Goal: Task Accomplishment & Management: Use online tool/utility

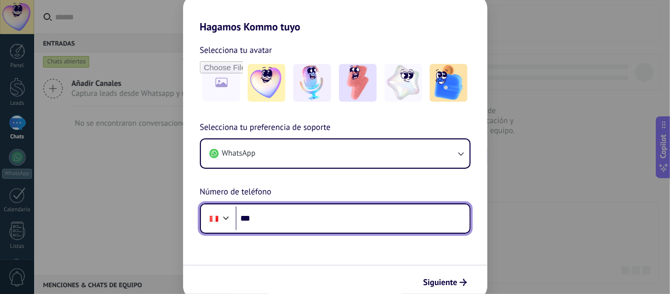
click at [349, 219] on input "***" at bounding box center [352, 219] width 234 height 24
type input "**********"
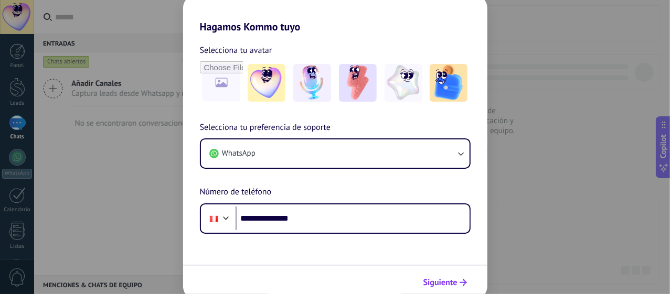
click at [456, 285] on span "Siguiente" at bounding box center [440, 282] width 34 height 7
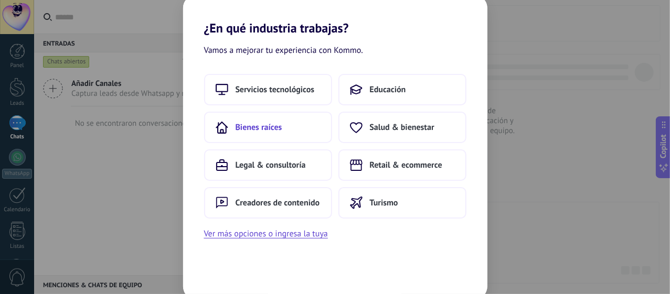
click at [298, 131] on button "Bienes raíces" at bounding box center [268, 127] width 128 height 31
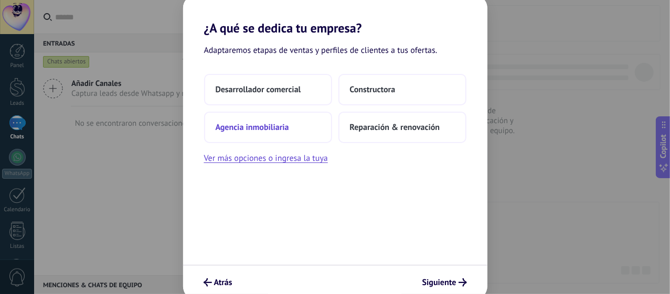
click at [277, 136] on button "Agencia inmobiliaria" at bounding box center [268, 127] width 128 height 31
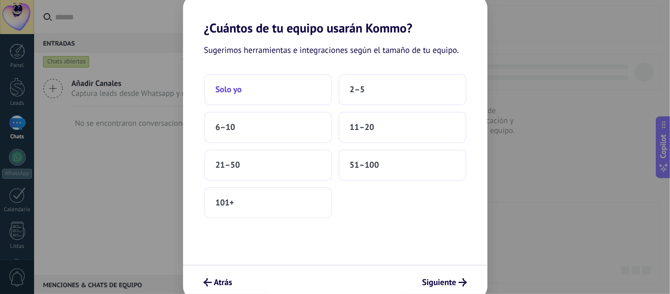
click at [264, 85] on button "Solo yo" at bounding box center [268, 89] width 128 height 31
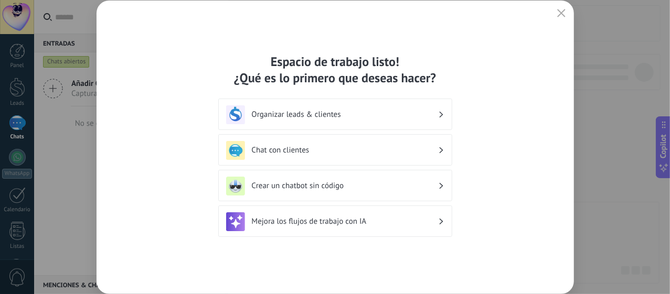
click at [407, 110] on h3 "Organizar leads & clientes" at bounding box center [345, 115] width 186 height 10
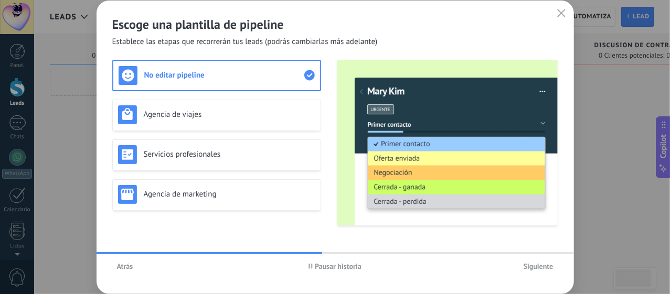
click at [126, 267] on span "Atrás" at bounding box center [125, 266] width 16 height 7
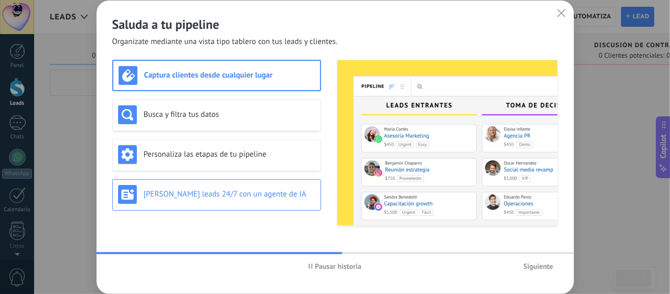
click at [255, 207] on div "[PERSON_NAME] leads 24/7 con un agente de IA" at bounding box center [216, 194] width 209 height 31
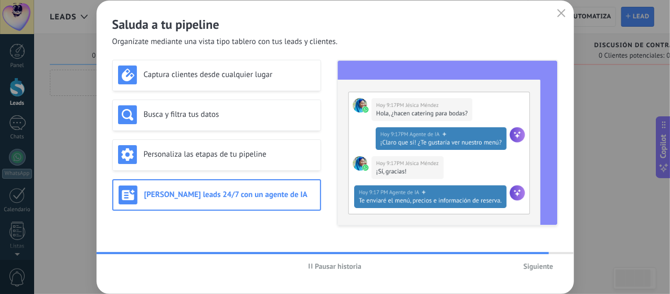
click at [539, 268] on span "Siguiente" at bounding box center [538, 266] width 30 height 7
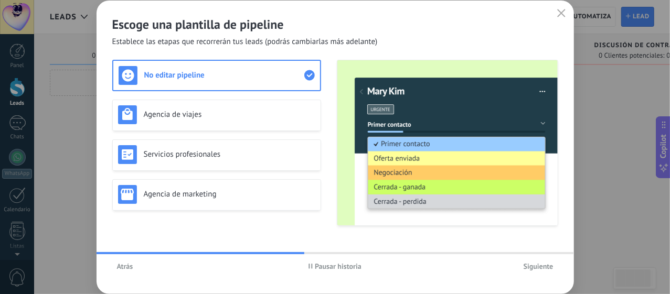
click at [542, 270] on span "Siguiente" at bounding box center [538, 266] width 30 height 7
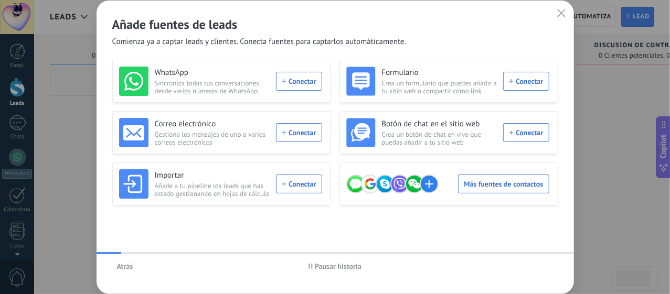
click at [123, 265] on span "Atrás" at bounding box center [125, 266] width 16 height 7
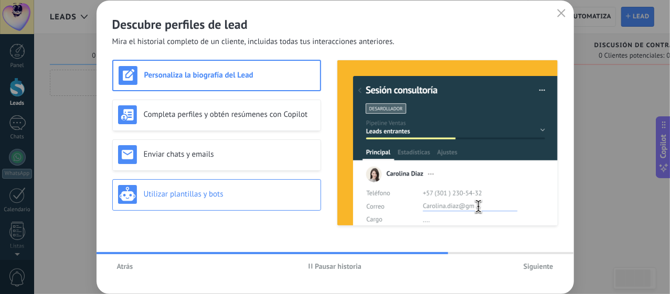
click at [263, 196] on h3 "Utilizar plantillas y bots" at bounding box center [229, 194] width 171 height 10
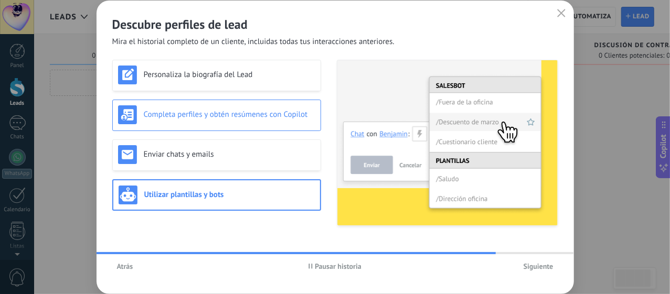
click at [243, 122] on div "Completa perfiles y obtén resúmenes con Copilot" at bounding box center [216, 114] width 197 height 19
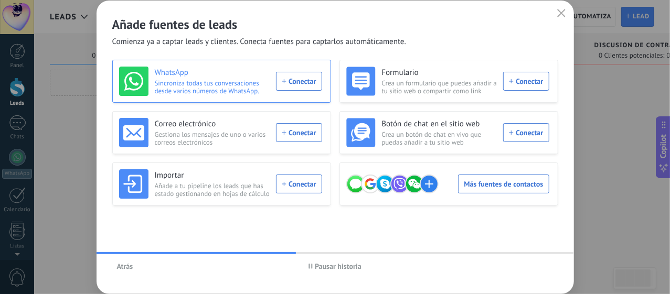
click at [299, 83] on div "WhatsApp Sincroniza todas tus conversaciones desde varios números de WhatsApp. …" at bounding box center [220, 81] width 203 height 29
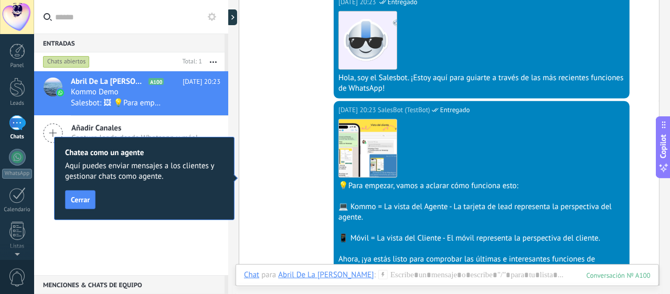
scroll to position [222, 0]
click at [85, 203] on span "Cerrar" at bounding box center [80, 199] width 19 height 7
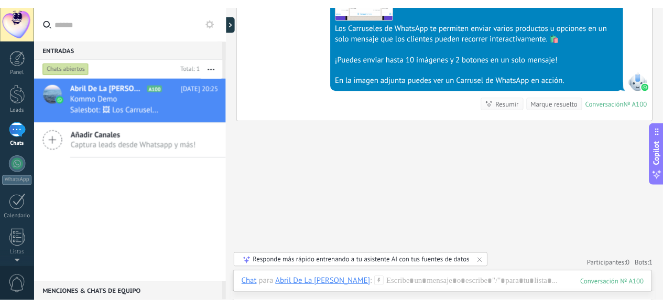
scroll to position [1193, 0]
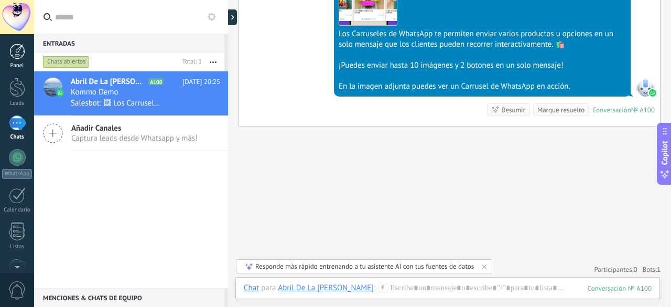
click at [24, 60] on link "Panel" at bounding box center [17, 57] width 34 height 26
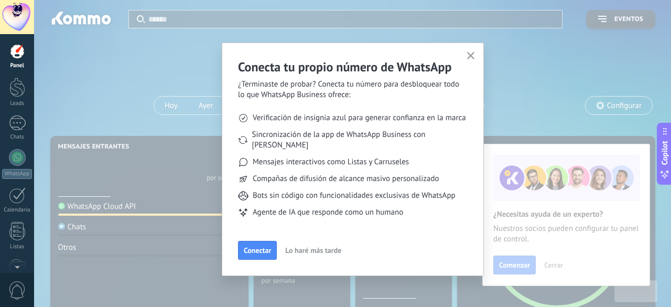
click at [463, 72] on h2 "Conecta tu propio número de WhatsApp" at bounding box center [353, 67] width 230 height 16
click at [470, 59] on icon "button" at bounding box center [471, 56] width 8 height 8
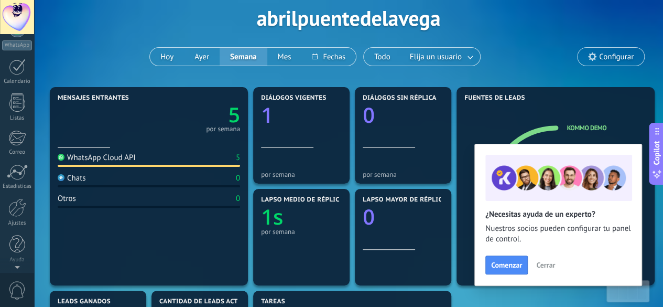
scroll to position [49, 0]
click at [17, 217] on link "Ajustes" at bounding box center [17, 212] width 34 height 28
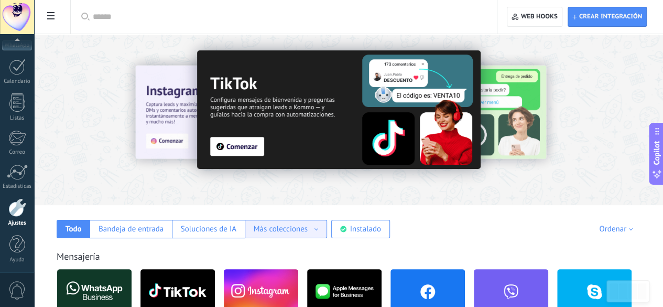
click at [318, 229] on div "Más colecciones" at bounding box center [286, 229] width 65 height 10
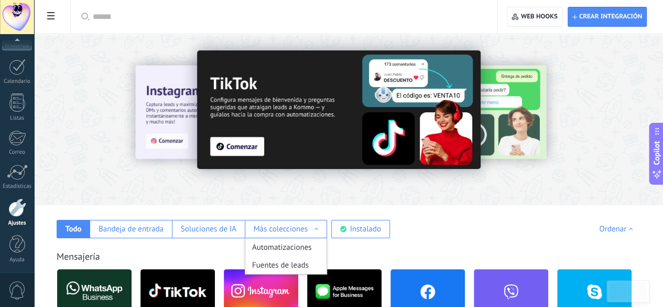
click at [551, 224] on div "Ordenar Elegidos del equipo Tendencias Más popular Lo más nuevo primero" at bounding box center [594, 229] width 94 height 10
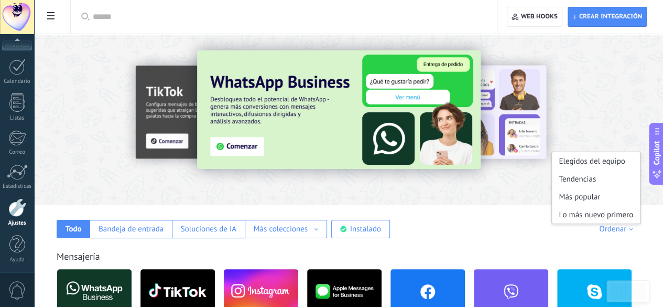
click at [636, 257] on div "Mensajería" at bounding box center [349, 256] width 584 height 12
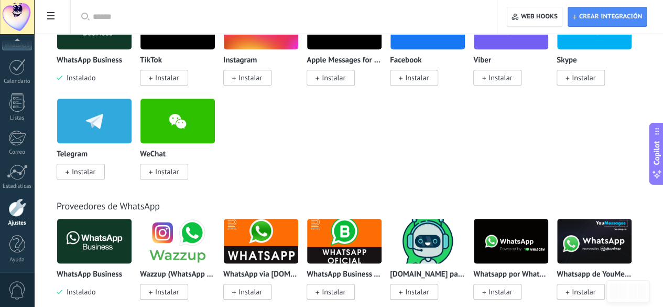
scroll to position [274, 0]
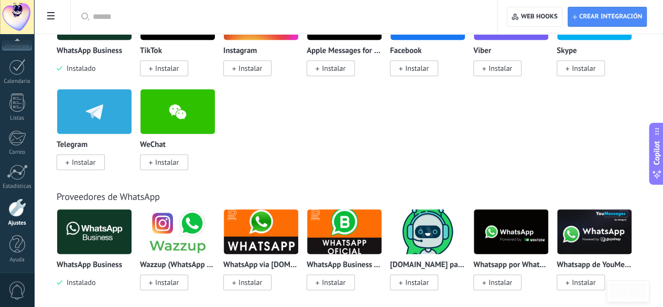
click at [216, 255] on div "Wazzup (WhatsApp & Instagram) Instalar" at bounding box center [178, 248] width 76 height 79
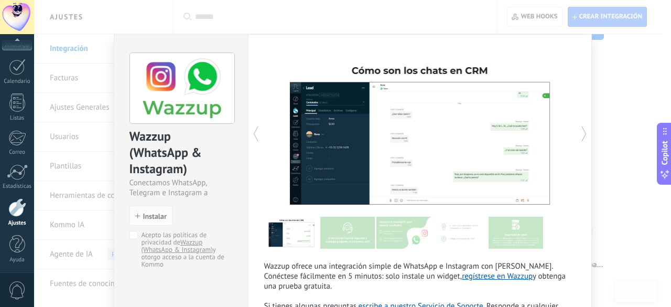
click at [636, 96] on div "Wazzup (WhatsApp & Instagram) Conectamos WhatsApp, Telegram e Instagram a Kommo…" at bounding box center [352, 153] width 637 height 307
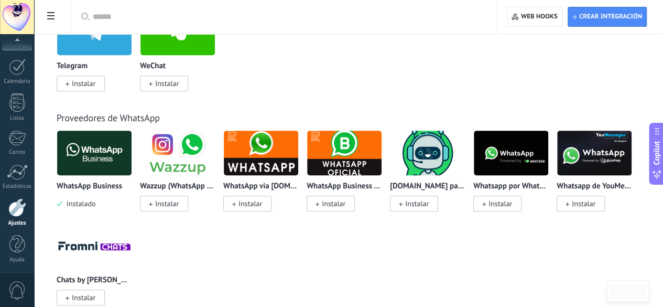
scroll to position [357, 0]
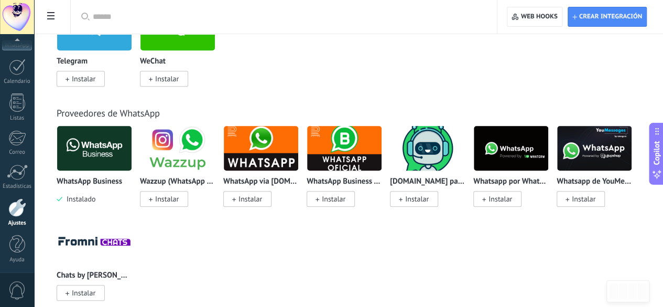
click at [557, 174] on img at bounding box center [594, 148] width 74 height 51
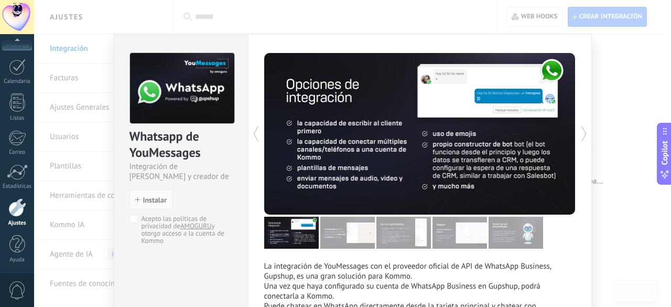
click at [639, 85] on div "Whatsapp de YouMessages Integración de Whatsapp y creador de bots install Insta…" at bounding box center [352, 153] width 637 height 307
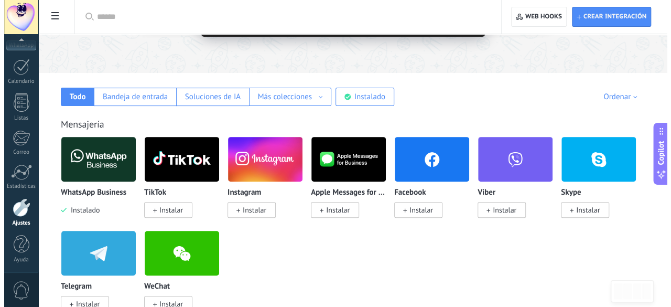
scroll to position [128, 0]
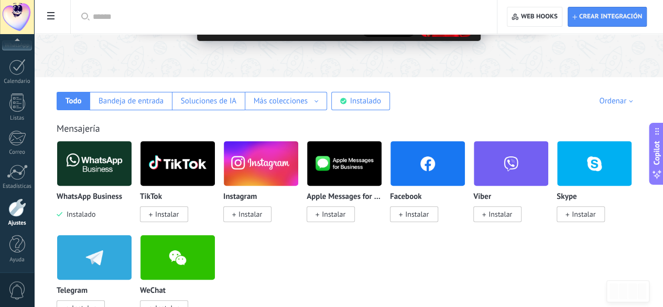
click at [132, 180] on img at bounding box center [94, 163] width 74 height 51
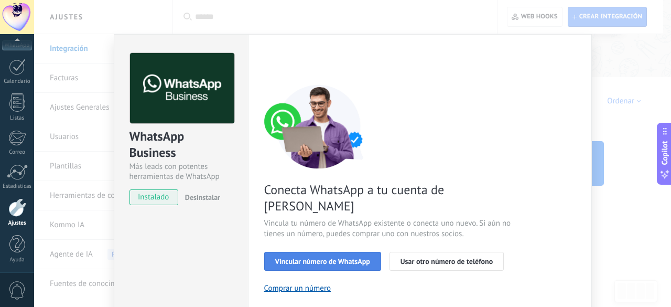
click at [328, 257] on span "Vincular número de WhatsApp" at bounding box center [322, 260] width 95 height 7
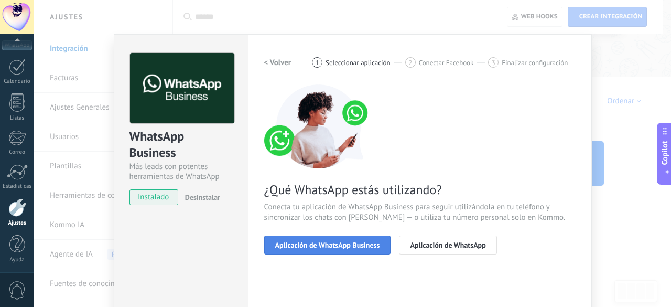
click at [367, 244] on span "Aplicación de WhatsApp Business" at bounding box center [327, 244] width 105 height 7
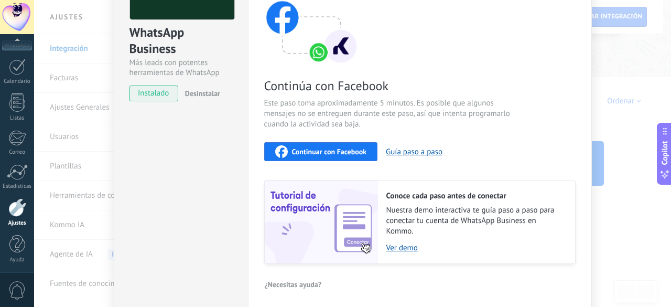
scroll to position [104, 0]
click at [362, 157] on div "Continuar con Facebook" at bounding box center [321, 151] width 92 height 13
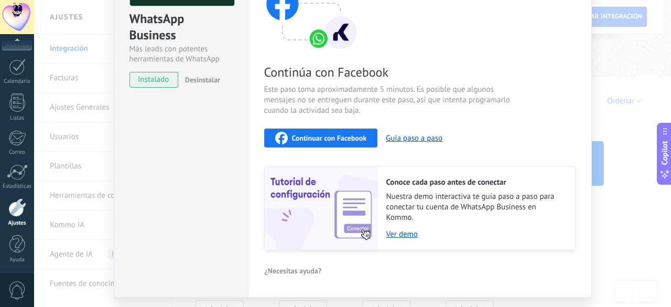
scroll to position [146, 0]
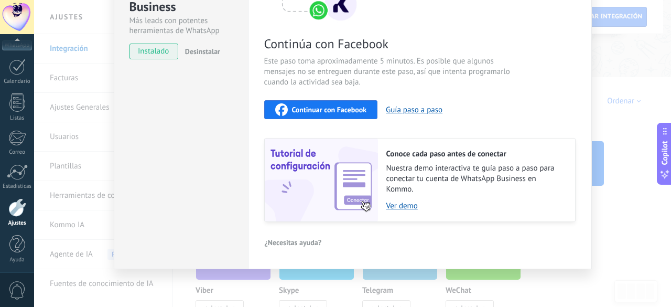
click at [328, 106] on span "Continuar con Facebook" at bounding box center [329, 109] width 75 height 7
